Goal: Communication & Community: Participate in discussion

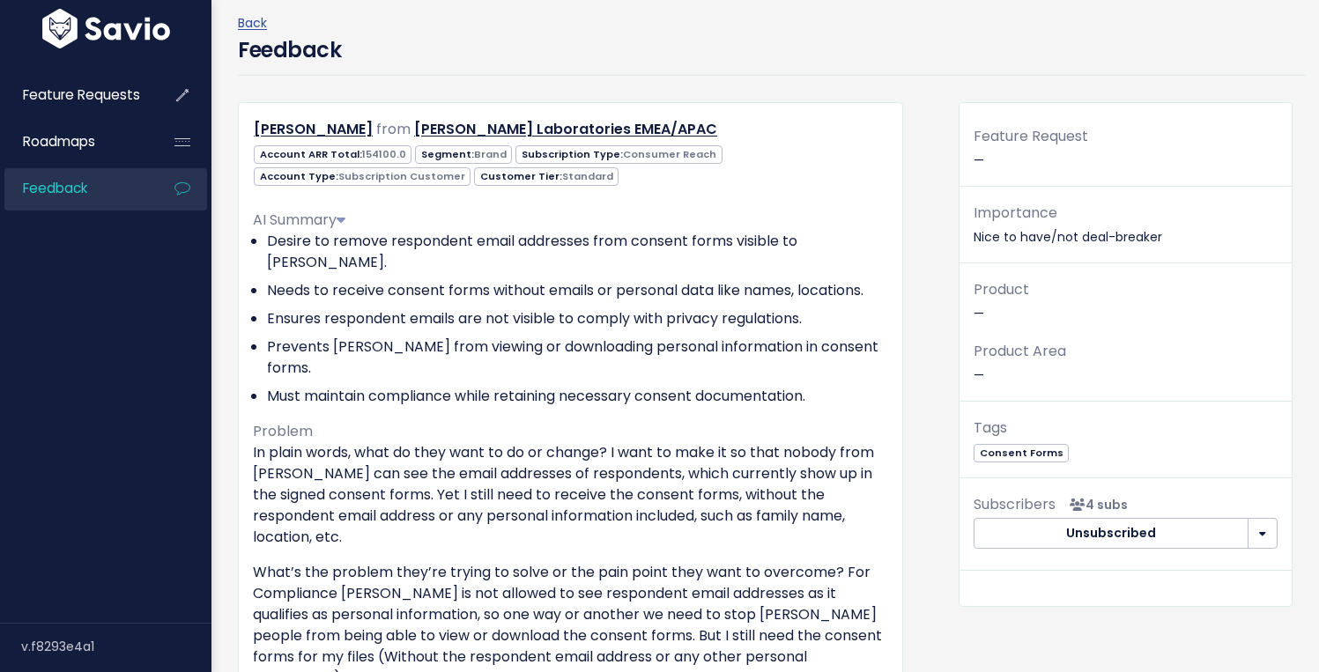
scroll to position [73, 0]
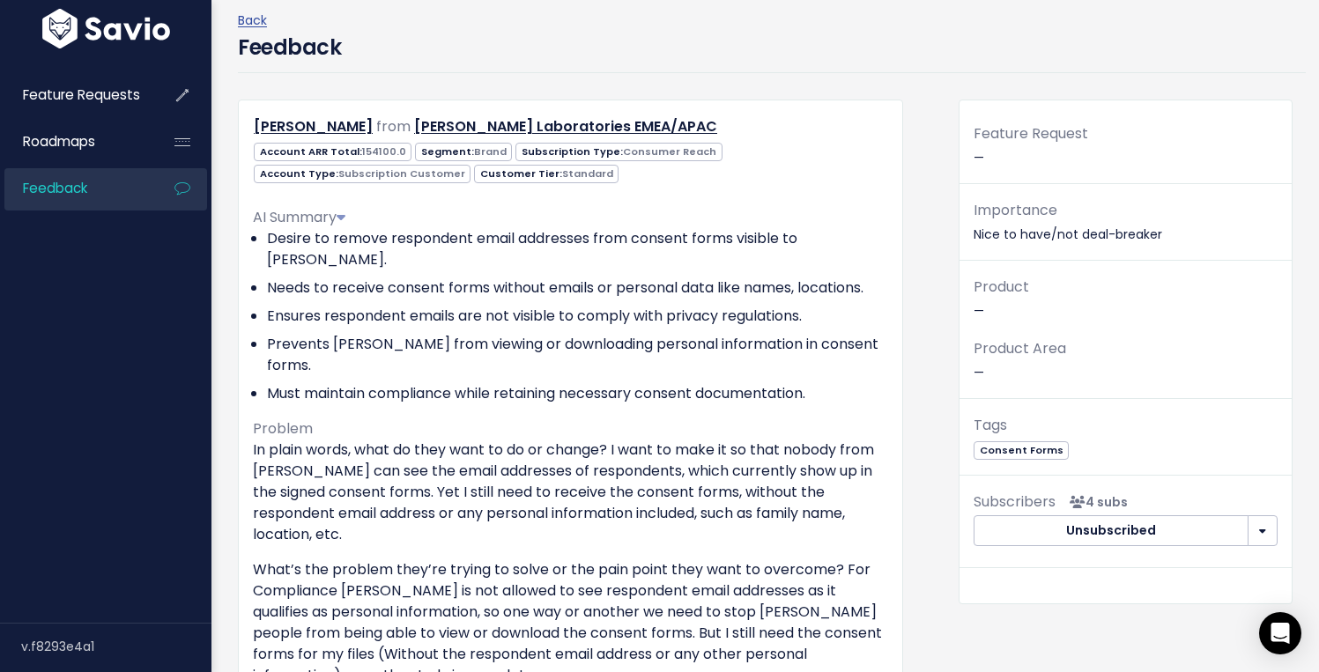
click at [1052, 214] on p "Importance Nice to have/not deal-breaker" at bounding box center [1126, 222] width 304 height 48
click at [1033, 232] on p "Importance Nice to have/not deal-breaker" at bounding box center [1126, 222] width 304 height 48
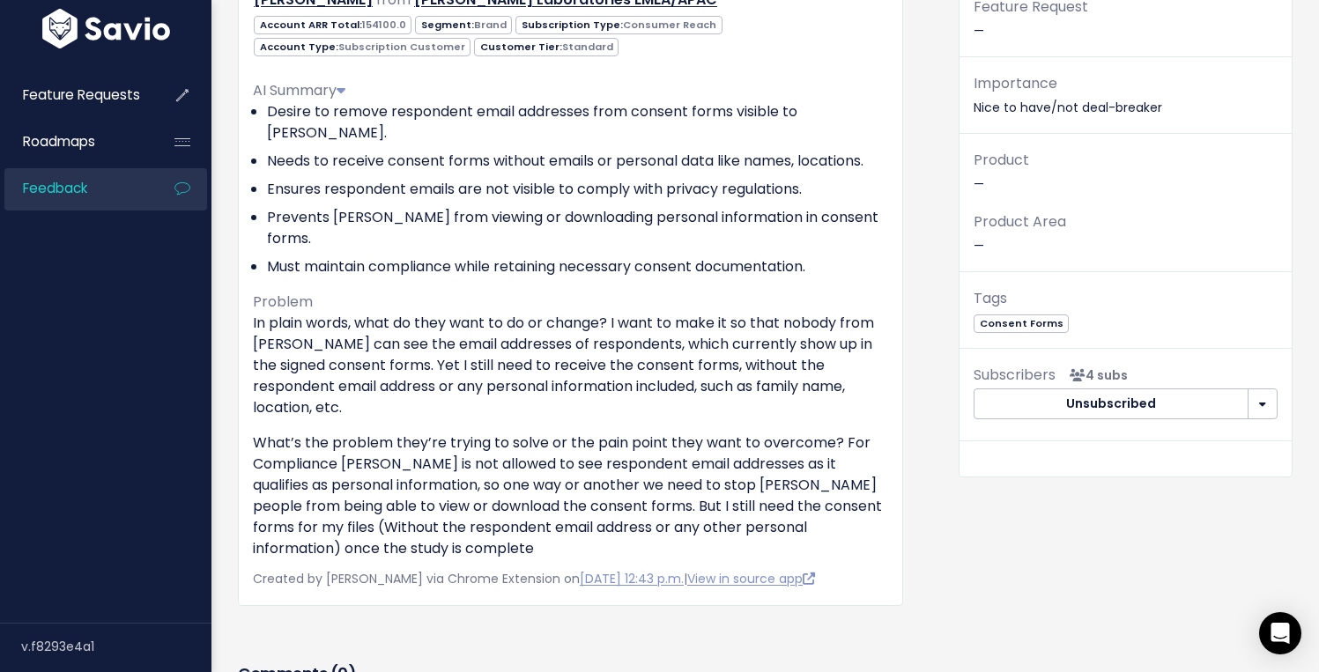
scroll to position [423, 0]
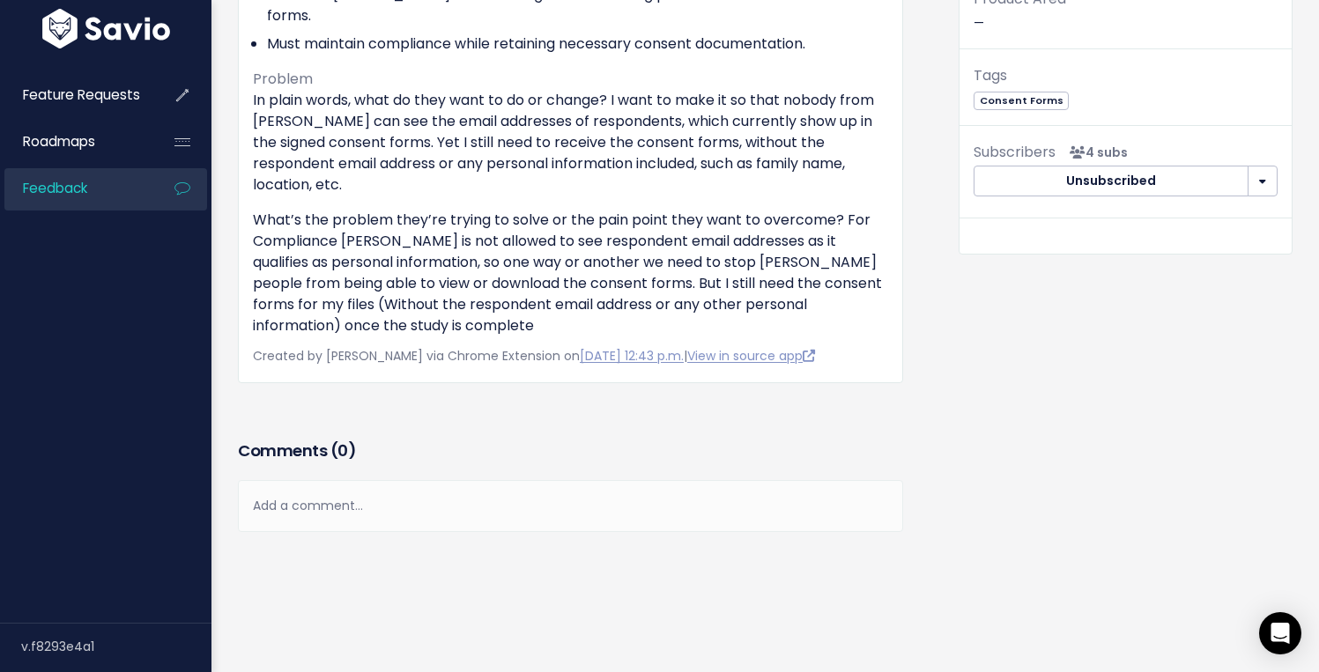
click at [326, 480] on div "Add a comment..." at bounding box center [570, 506] width 665 height 52
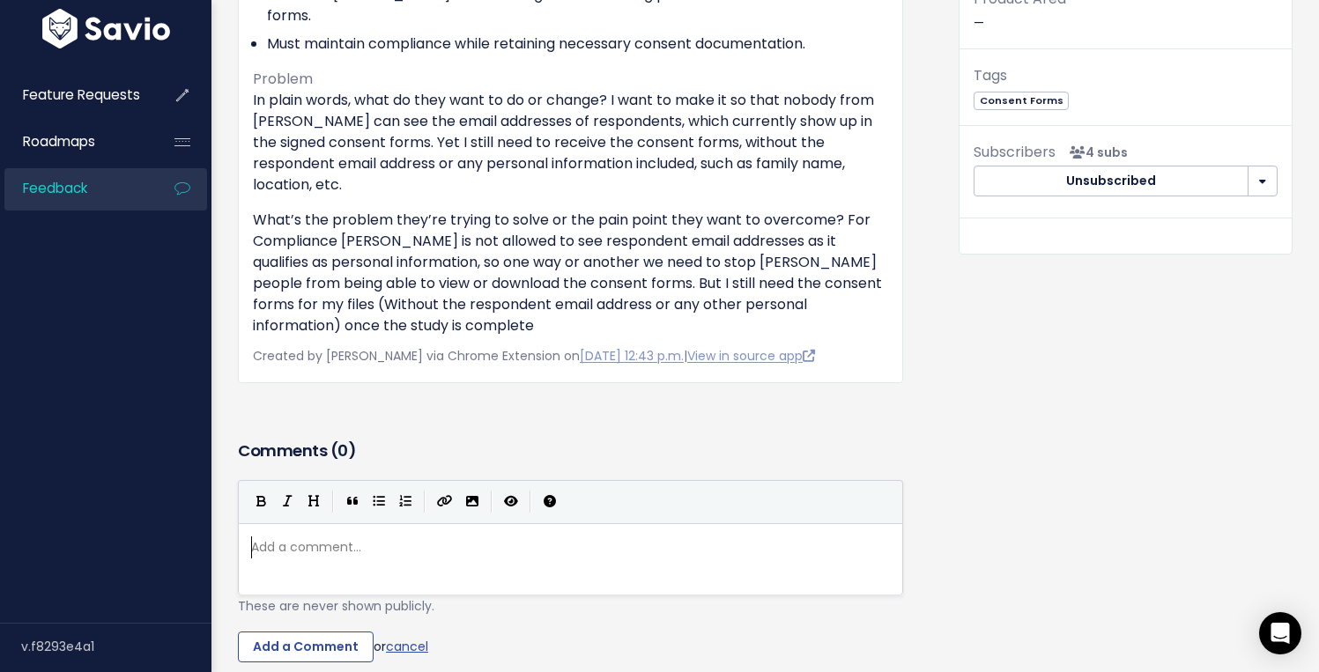
scroll to position [6, 0]
type textarea "J"
type textarea "Hi team - could we up to t"
type textarea "priority of this to crit"
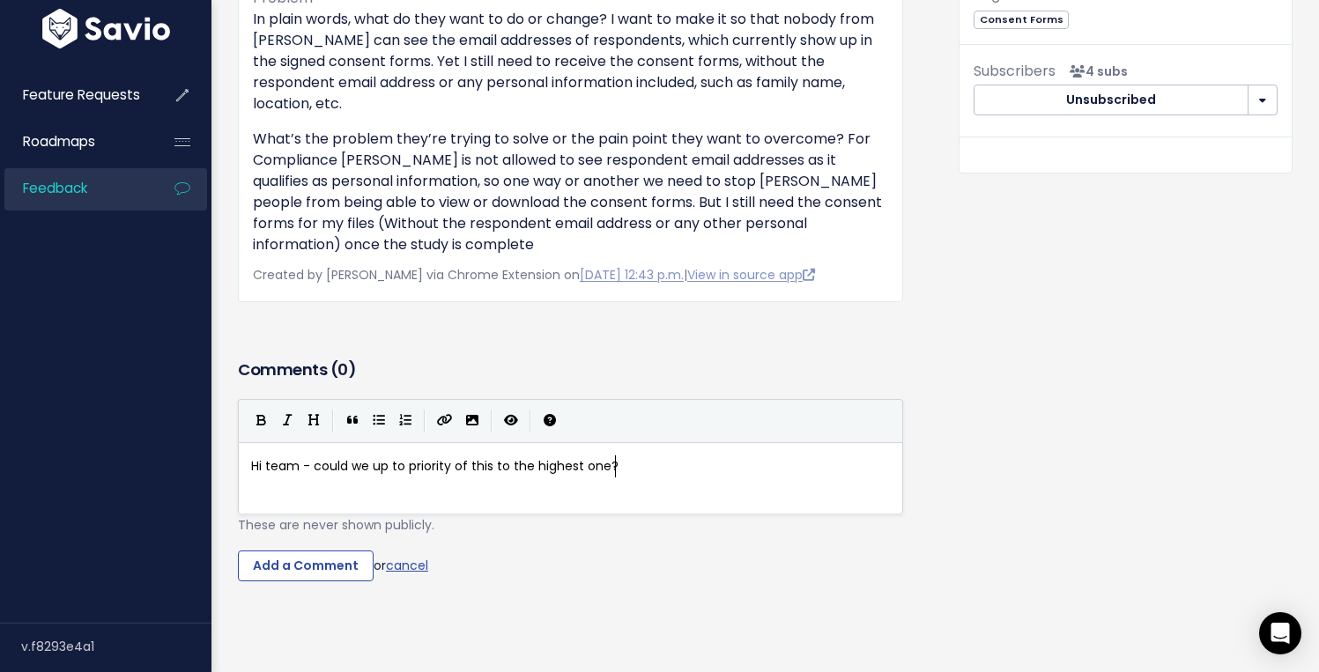
scroll to position [6, 105]
type textarea "the highest one? This is exa"
type textarea "scalation q"
type textarea "ing quickly, I'm man u"
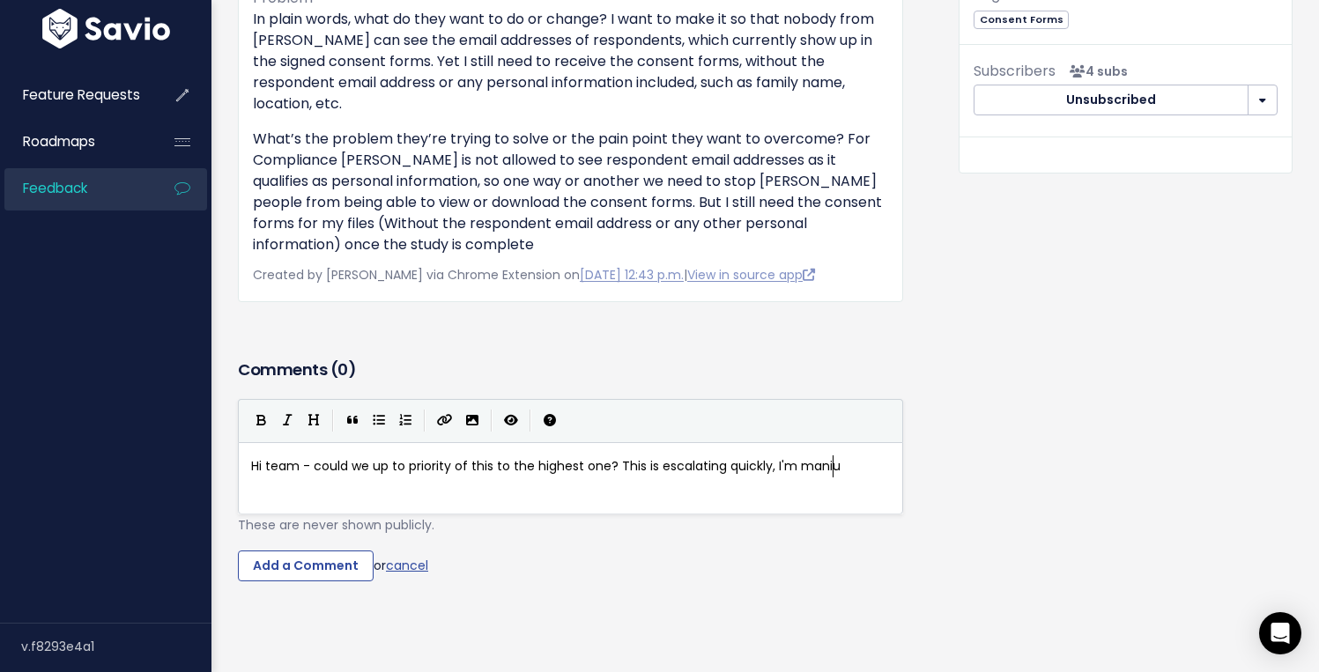
type textarea "iuall"
type textarea "u"
type textarea "ve me"
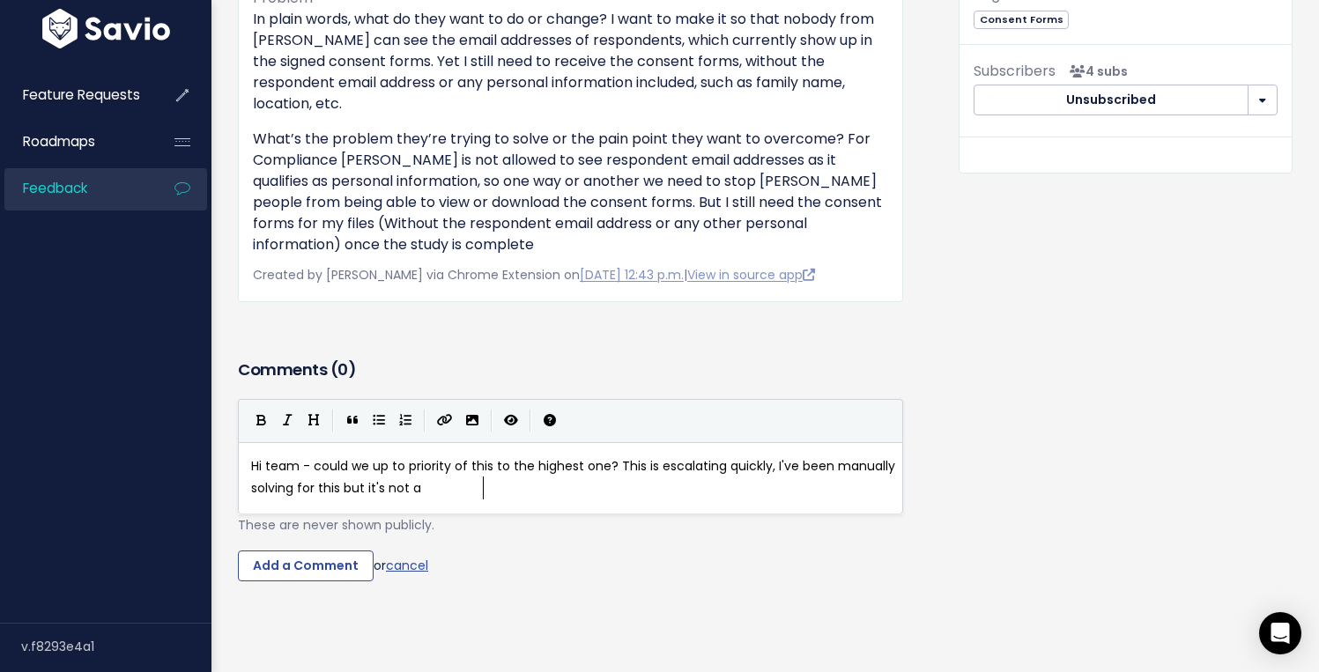
type textarea "been manually solving for this but it's not a ol"
type textarea "solution anymore for them."
click at [334, 551] on input "Add a Comment" at bounding box center [306, 567] width 136 height 32
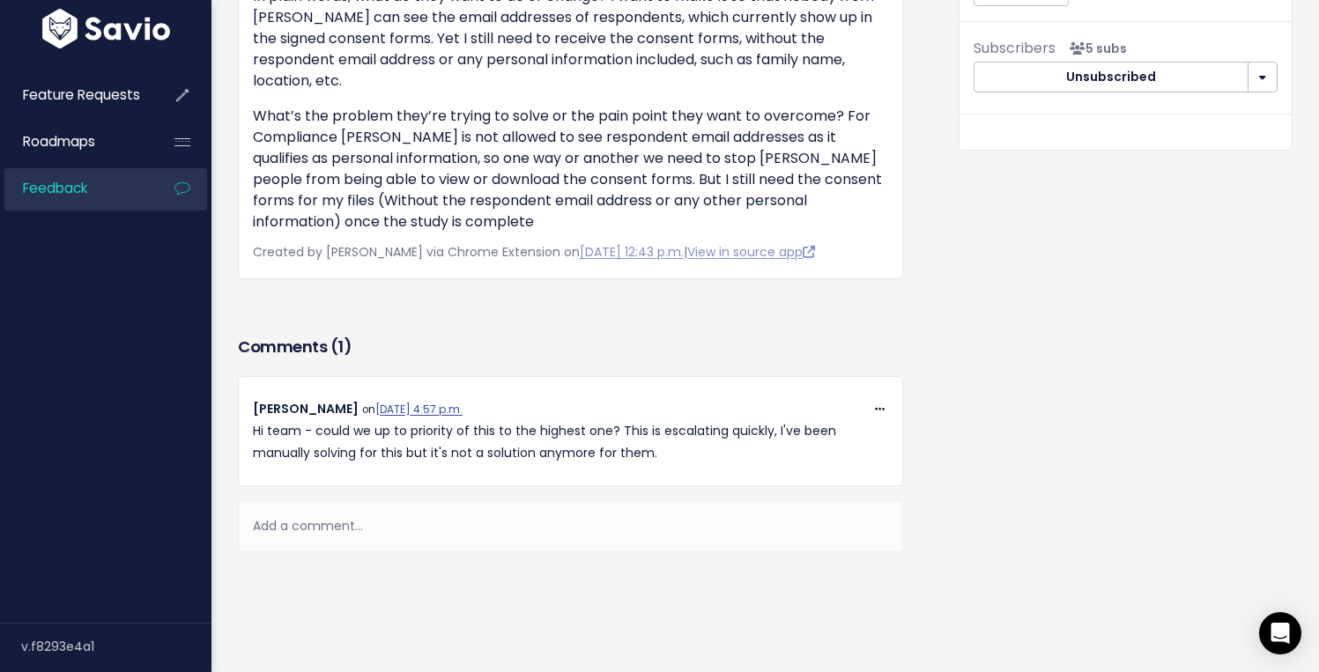
scroll to position [547, 0]
